Goal: Transaction & Acquisition: Purchase product/service

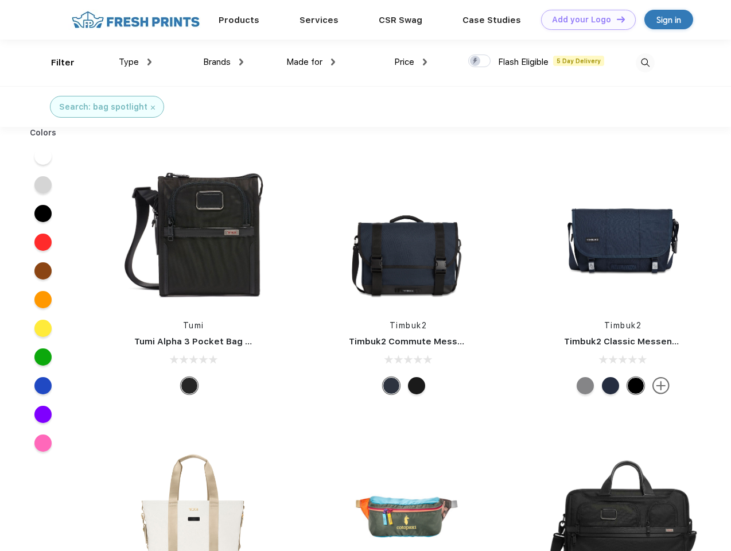
click at [584, 20] on link "Add your Logo Design Tool" at bounding box center [588, 20] width 95 height 20
click at [0, 0] on div "Design Tool" at bounding box center [0, 0] width 0 height 0
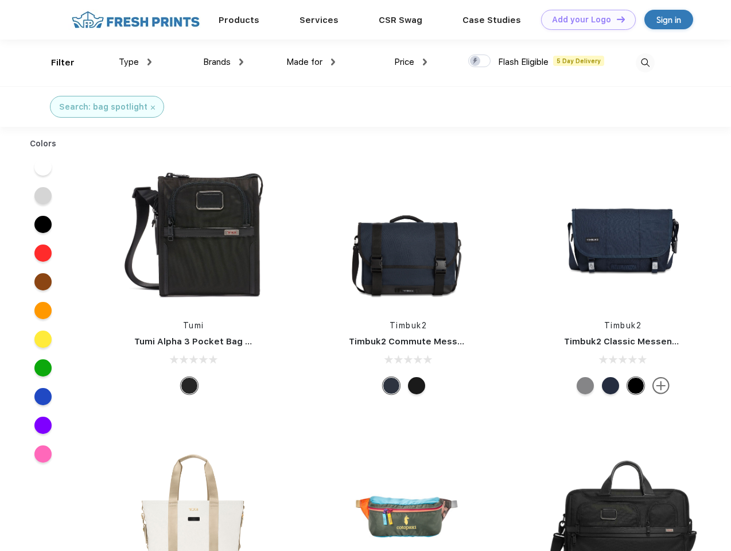
click at [616, 19] on link "Add your Logo Design Tool" at bounding box center [588, 20] width 95 height 20
click at [55, 63] on div "Filter" at bounding box center [63, 62] width 24 height 13
click at [135, 62] on span "Type" at bounding box center [129, 62] width 20 height 10
click at [223, 62] on span "Brands" at bounding box center [217, 62] width 28 height 10
click at [311, 62] on span "Made for" at bounding box center [304, 62] width 36 height 10
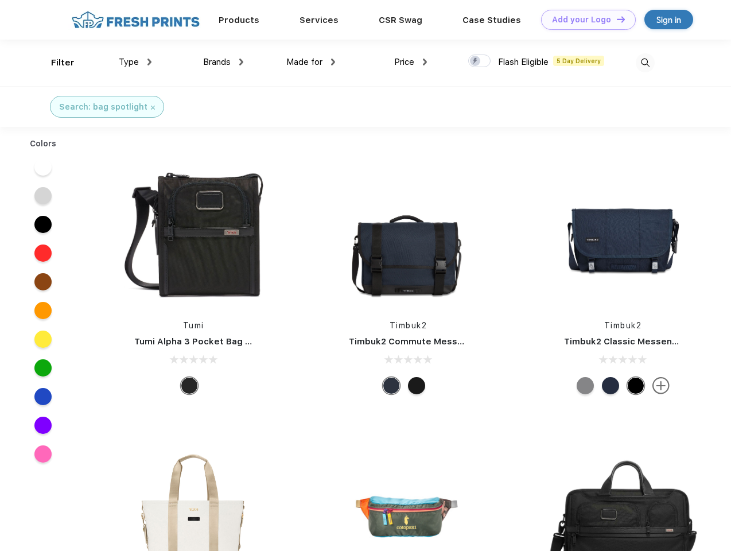
click at [411, 62] on span "Price" at bounding box center [404, 62] width 20 height 10
click at [480, 61] on div at bounding box center [479, 61] width 22 height 13
click at [476, 61] on input "checkbox" at bounding box center [471, 57] width 7 height 7
click at [645, 63] on img at bounding box center [645, 62] width 19 height 19
